Goal: Information Seeking & Learning: Stay updated

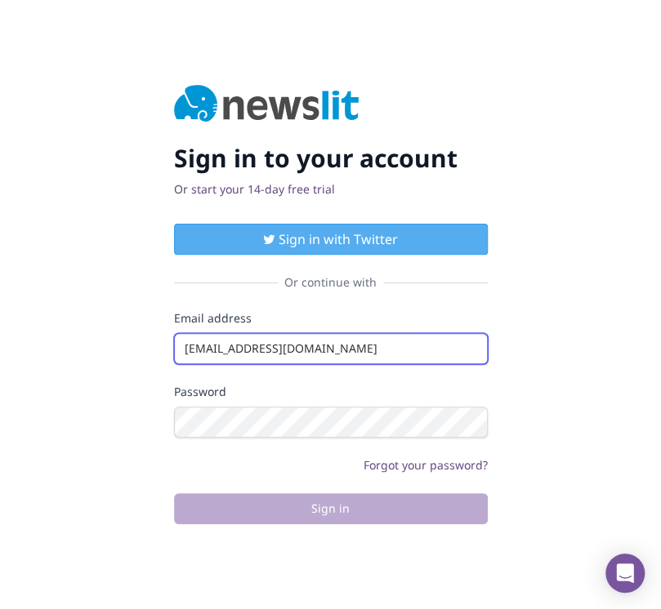
type input "[EMAIL_ADDRESS][DOMAIN_NAME]"
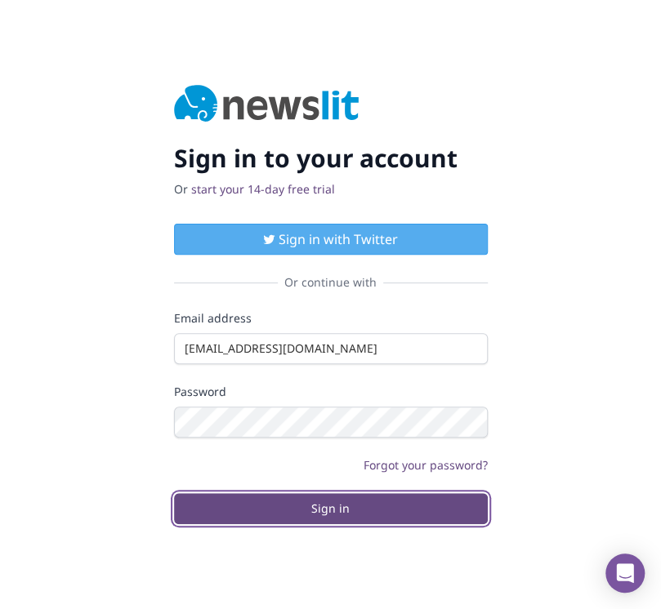
click at [330, 508] on button "Sign in" at bounding box center [331, 508] width 314 height 31
